Goal: Communication & Community: Answer question/provide support

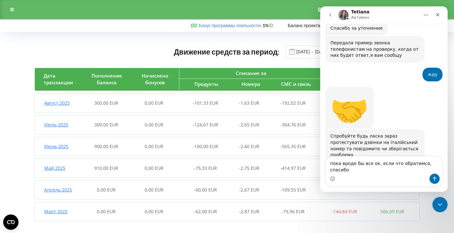
scroll to position [361, 0]
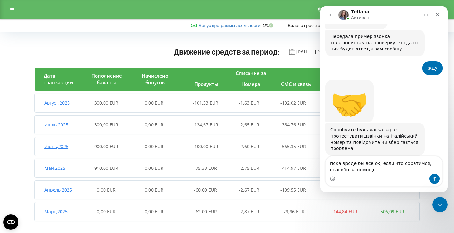
type textarea "пока вроде бы все ок, если что обратимся, спасибо за помощь!"
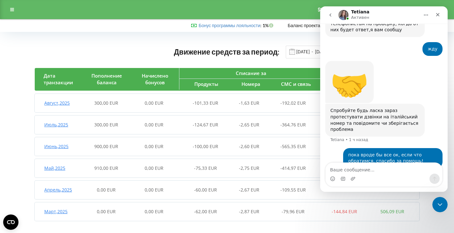
click at [87, 47] on div "Движение средств за период: [DATE] - [DATE]" at bounding box center [227, 51] width 385 height 13
click at [437, 15] on icon "Закрыть" at bounding box center [438, 15] width 4 height 4
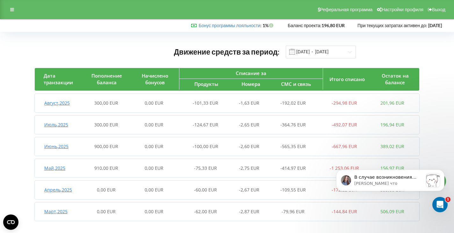
scroll to position [0, 0]
click at [440, 205] on icon "Открыть службу сообщений Intercom" at bounding box center [439, 203] width 11 height 11
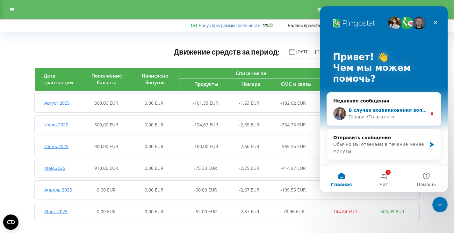
click at [403, 102] on div "В случае возникновения вопросов — обращайтесь, всегда рады помочь! :) P.S. Попр…" at bounding box center [384, 114] width 114 height 24
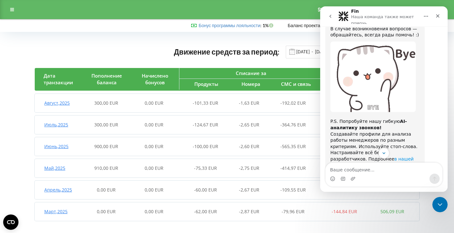
scroll to position [555, 0]
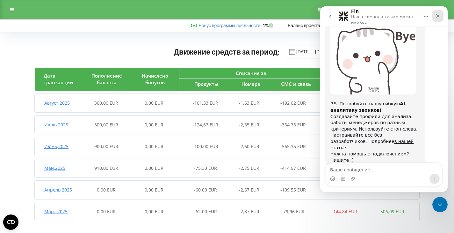
click at [441, 16] on div "Закрыть" at bounding box center [437, 15] width 11 height 11
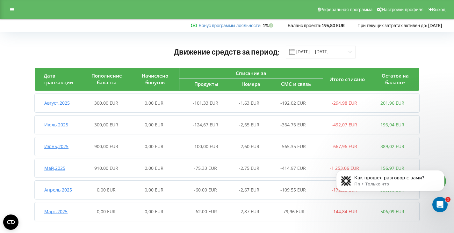
scroll to position [601, 0]
click at [402, 182] on p "Fin • Только что" at bounding box center [396, 184] width 82 height 6
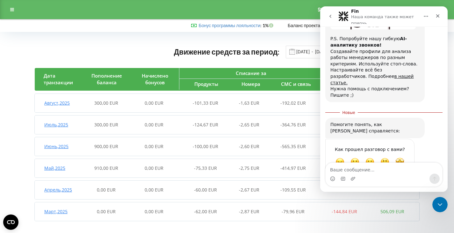
scroll to position [612, 0]
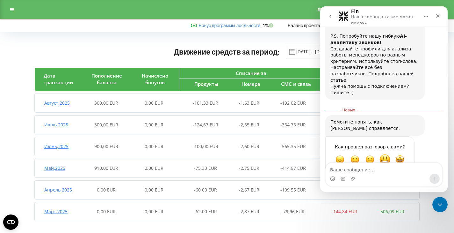
click at [384, 154] on span "Отлично" at bounding box center [384, 159] width 11 height 11
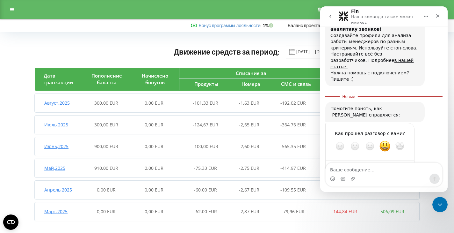
scroll to position [629, 0]
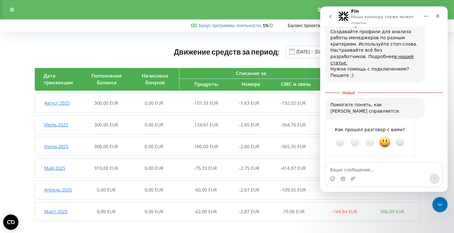
click at [404, 159] on div "Отправить" at bounding box center [403, 165] width 13 height 13
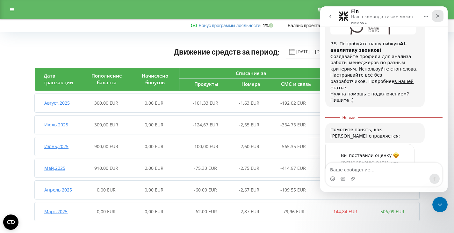
click at [439, 16] on icon "Закрыть" at bounding box center [437, 15] width 5 height 5
